Goal: Task Accomplishment & Management: Manage account settings

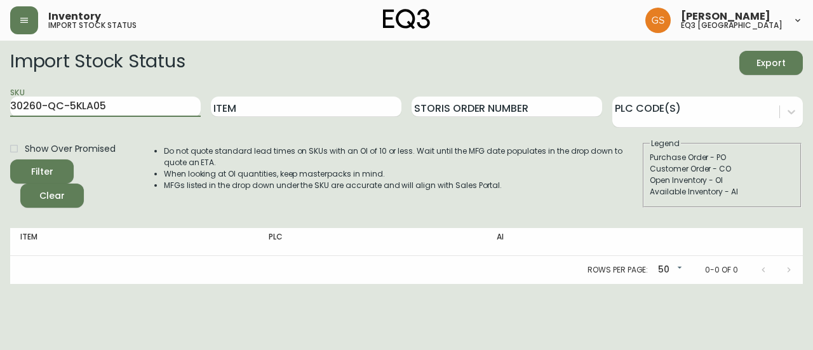
drag, startPoint x: 105, startPoint y: 111, endPoint x: 0, endPoint y: 109, distance: 105.5
click at [0, 109] on main "Import Stock Status Export SKU 30260-QC-5KLA05 Item Storis Order Number PLC Cod…" at bounding box center [406, 162] width 813 height 243
click at [32, 17] on button "button" at bounding box center [24, 20] width 28 height 28
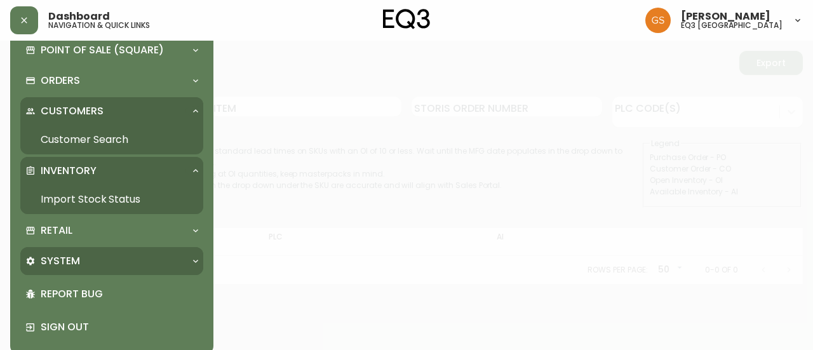
scroll to position [38, 0]
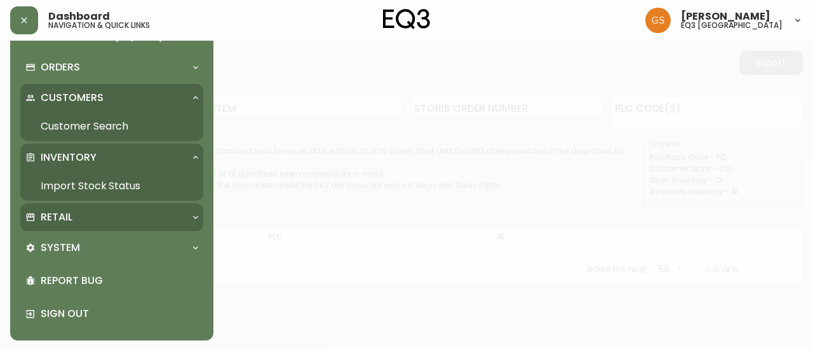
click at [118, 220] on div "Retail" at bounding box center [105, 217] width 160 height 14
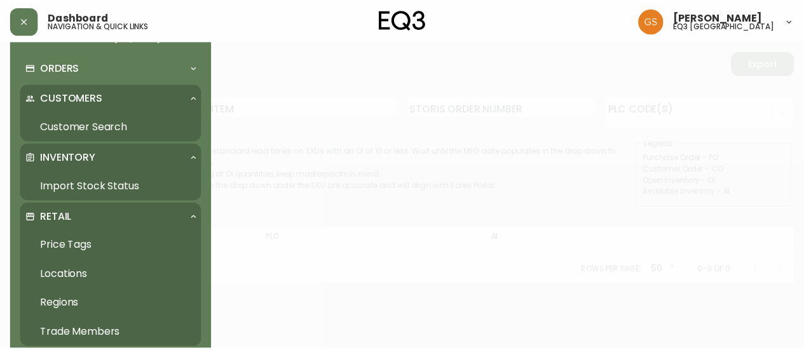
scroll to position [102, 0]
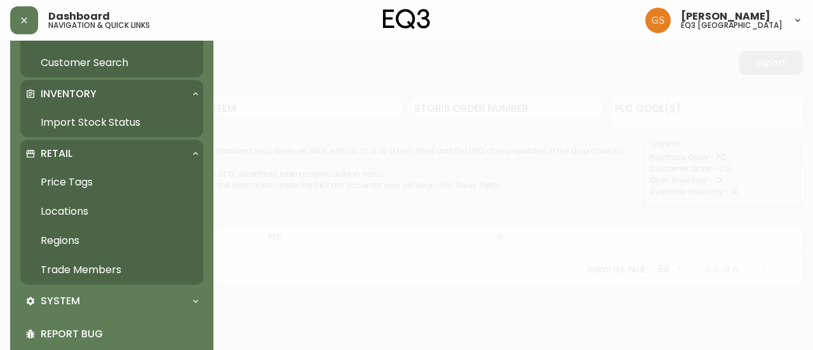
click at [116, 268] on link "Trade Members" at bounding box center [111, 269] width 183 height 29
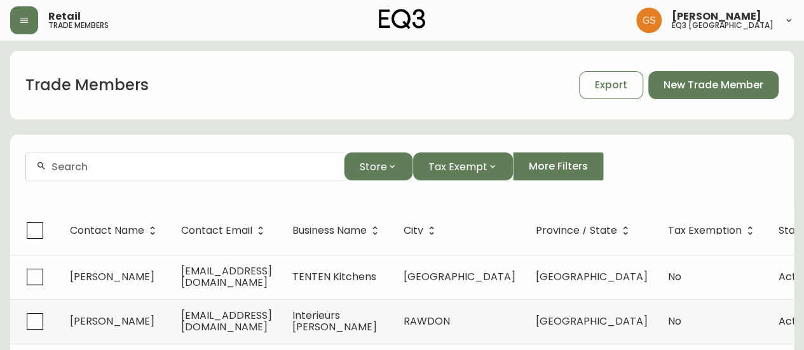
click at [123, 170] on input "text" at bounding box center [192, 167] width 282 height 12
paste input "[PERSON_NAME][EMAIL_ADDRESS][DOMAIN_NAME]"
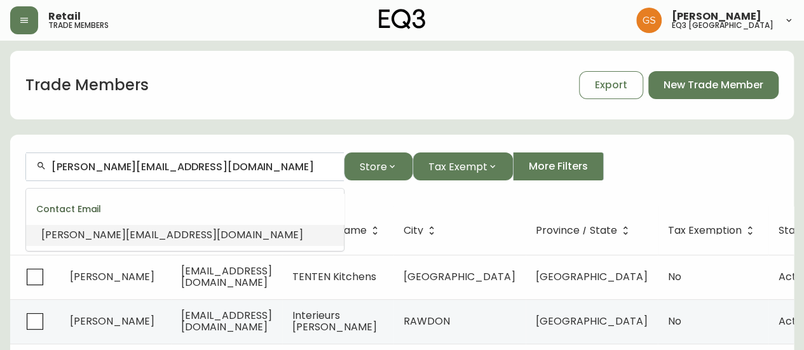
click at [159, 234] on li "[PERSON_NAME][EMAIL_ADDRESS][DOMAIN_NAME]" at bounding box center [185, 235] width 318 height 22
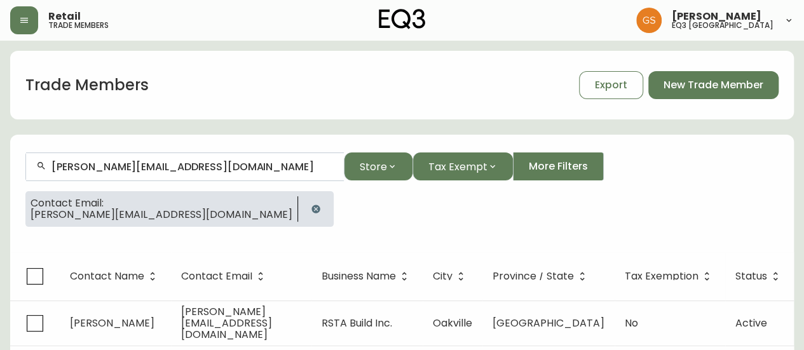
scroll to position [22, 0]
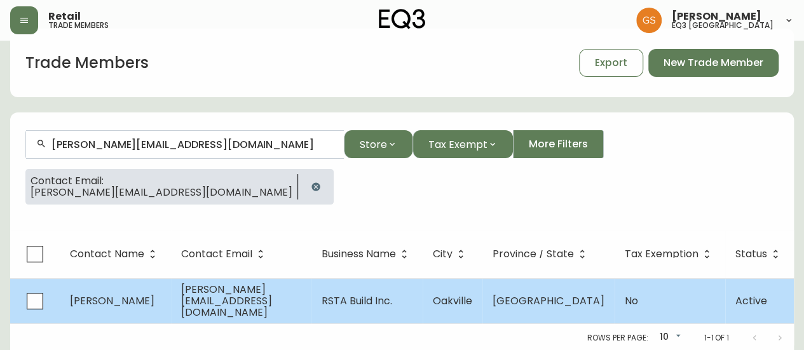
type input "[PERSON_NAME][EMAIL_ADDRESS][DOMAIN_NAME]"
click at [227, 289] on td "[PERSON_NAME][EMAIL_ADDRESS][DOMAIN_NAME]" at bounding box center [241, 300] width 140 height 45
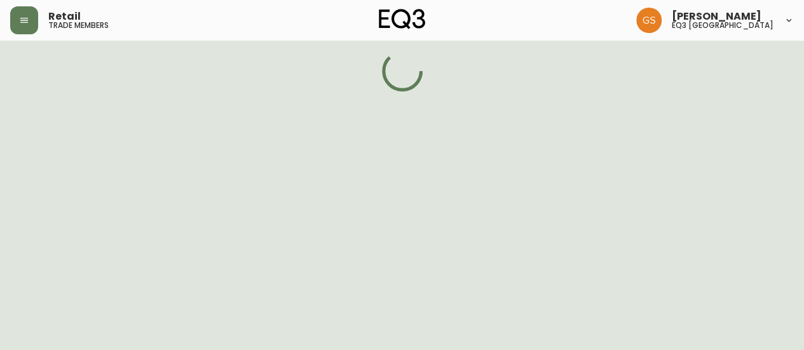
select select "ON"
select select "CA"
select select "CA_EN"
select select "Advertisement"
select select "Architect"
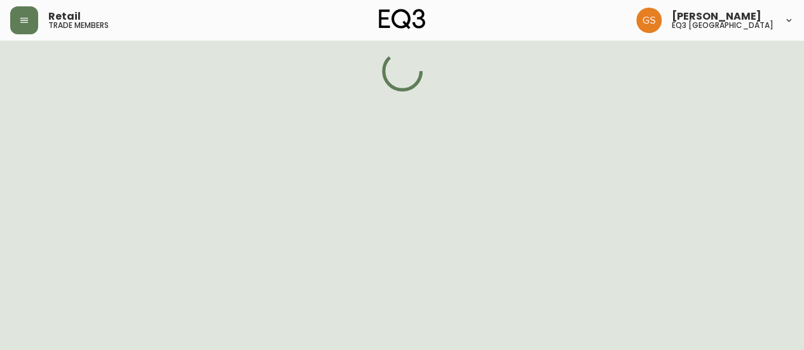
select select "cjw10z96q005b6gs00r6w7pwt"
select select "false"
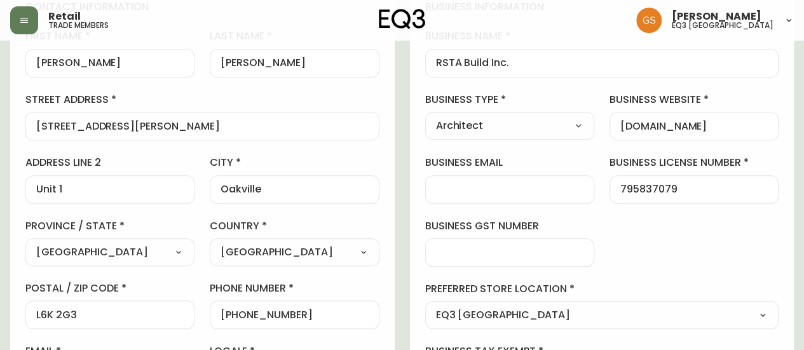
scroll to position [127, 0]
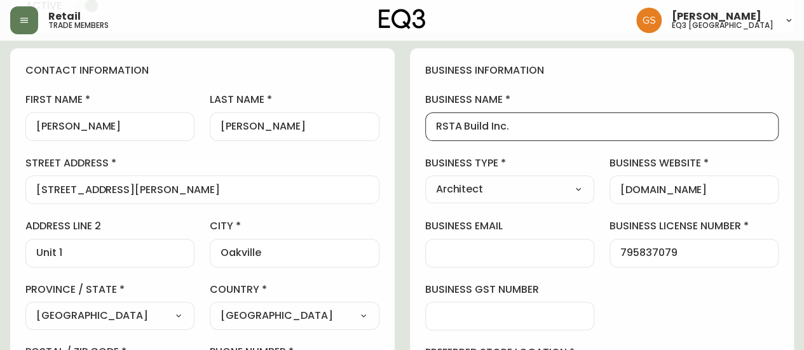
drag, startPoint x: 515, startPoint y: 123, endPoint x: 431, endPoint y: 125, distance: 83.9
click at [431, 125] on div "RSTA Build Inc." at bounding box center [602, 126] width 354 height 29
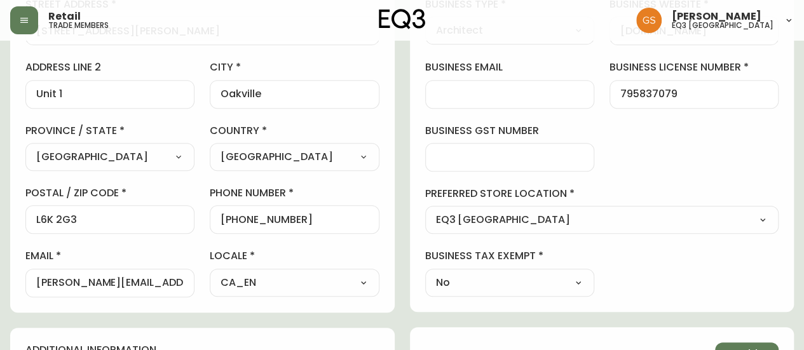
scroll to position [0, 0]
drag, startPoint x: 130, startPoint y: 283, endPoint x: 5, endPoint y: 280, distance: 125.2
click at [6, 280] on main "[PERSON_NAME] Added: [DATE] 3:19 pm Delete Save active contact information firs…" at bounding box center [402, 244] width 804 height 979
